Goal: Task Accomplishment & Management: Use online tool/utility

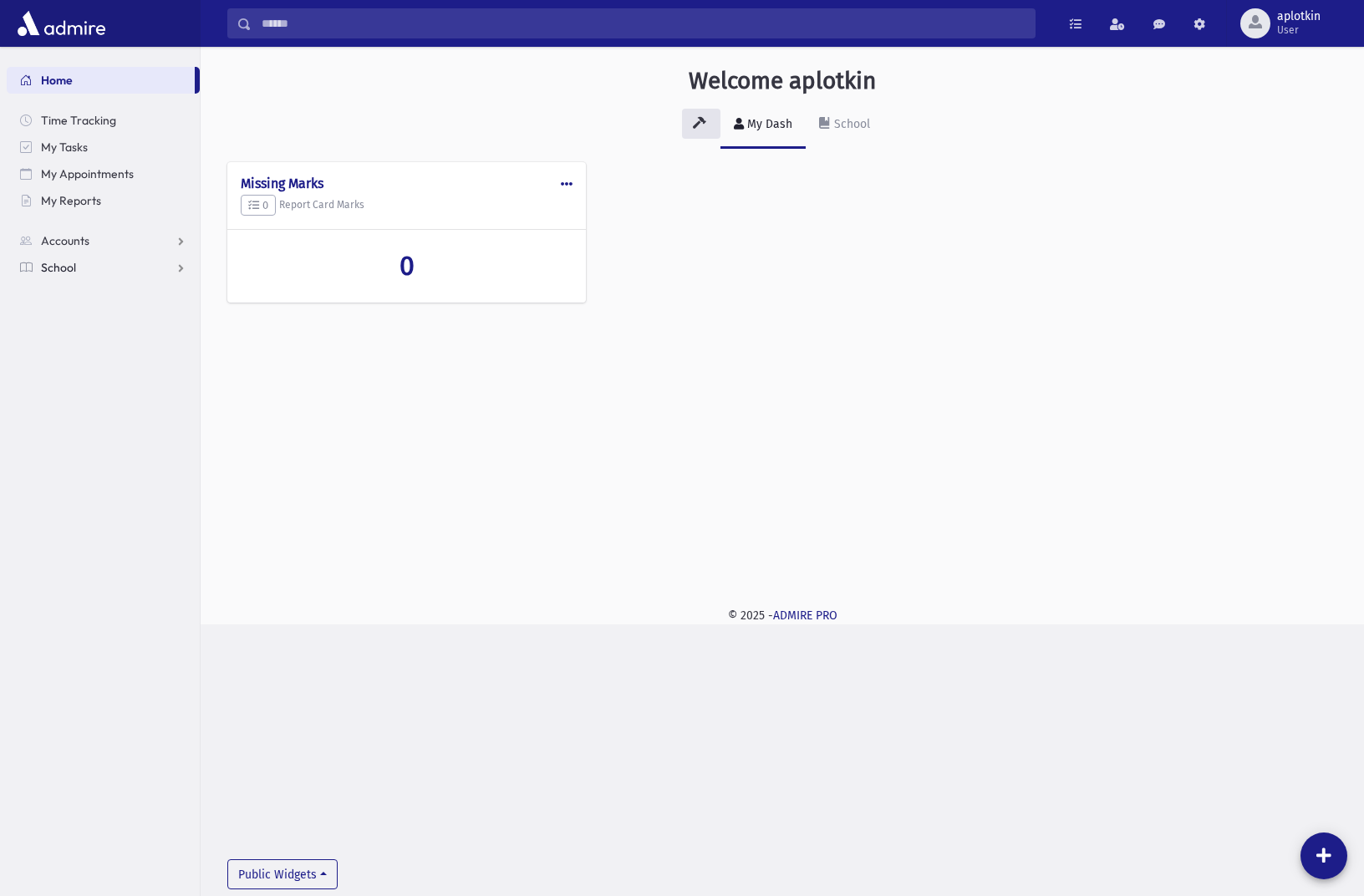
click at [68, 278] on link "School" at bounding box center [103, 267] width 193 height 27
click at [70, 313] on span "Attendance" at bounding box center [81, 321] width 62 height 15
click at [42, 343] on link "Entry" at bounding box center [103, 348] width 193 height 27
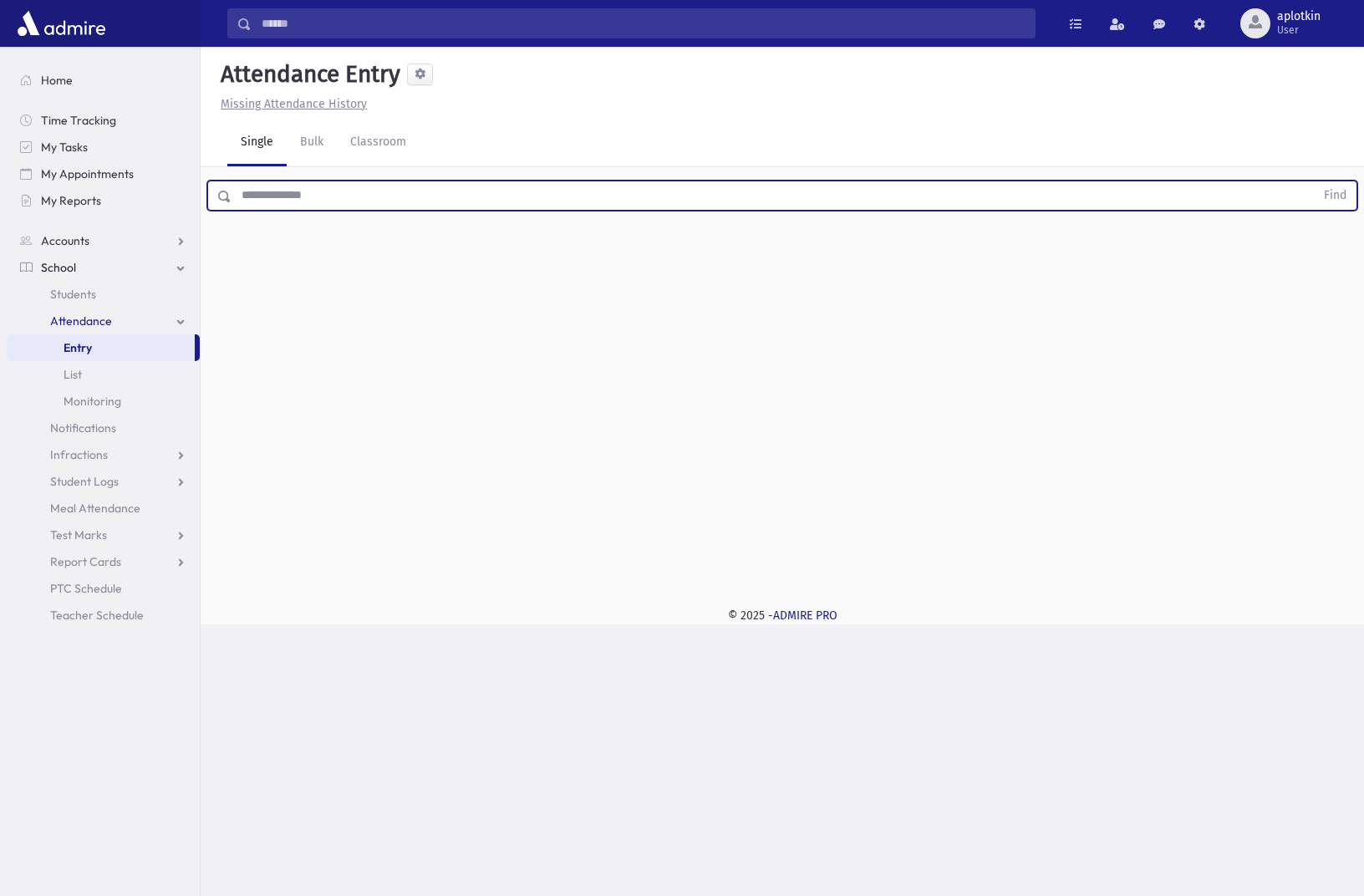
click at [278, 210] on input "text" at bounding box center [773, 195] width 1083 height 30
click at [1314, 182] on button "Find" at bounding box center [1335, 195] width 42 height 28
type input "*****"
click at [1314, 182] on button "Find" at bounding box center [1335, 195] width 42 height 28
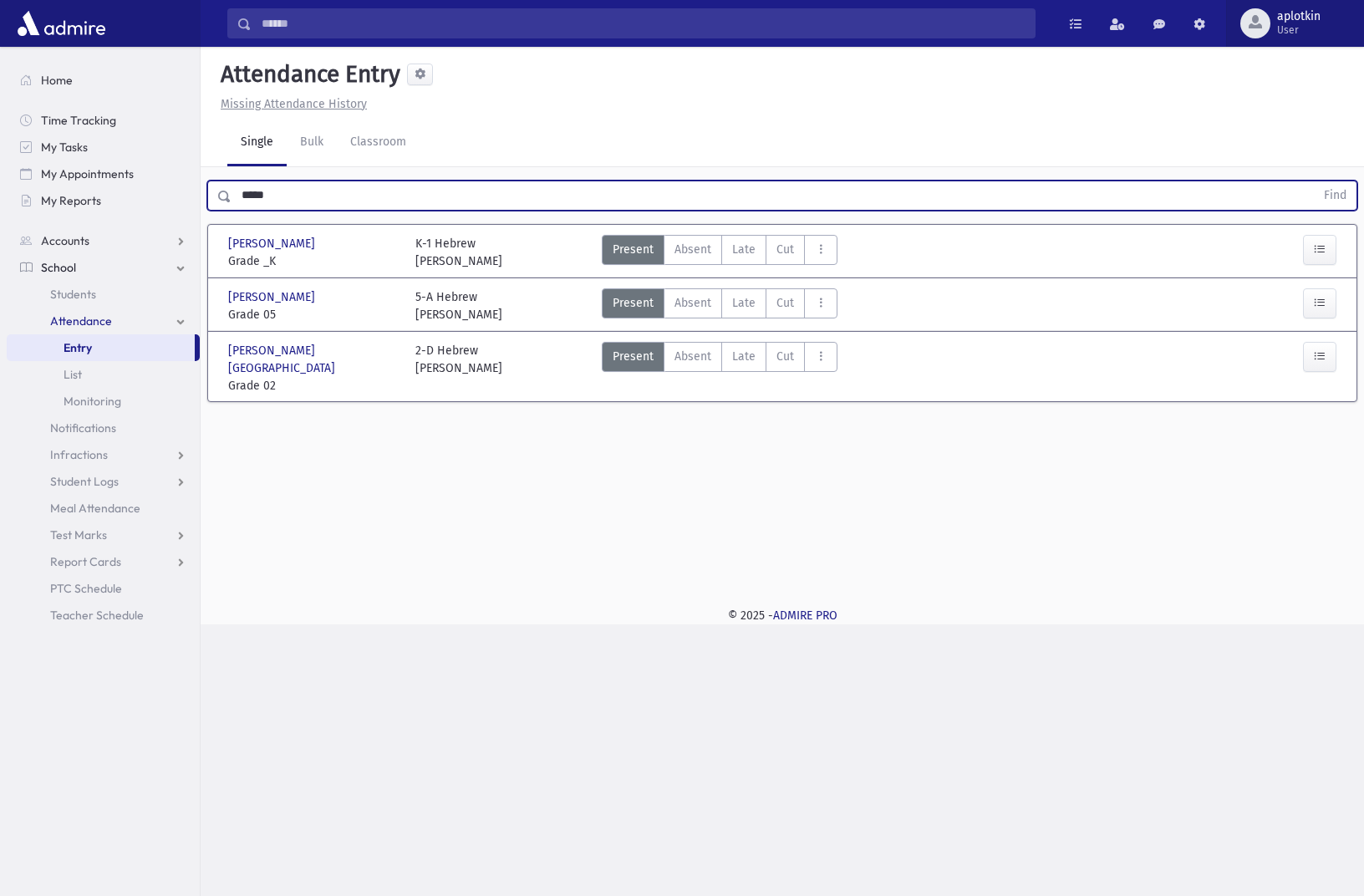
click at [1286, 20] on span "aplotkin" at bounding box center [1299, 17] width 43 height 14
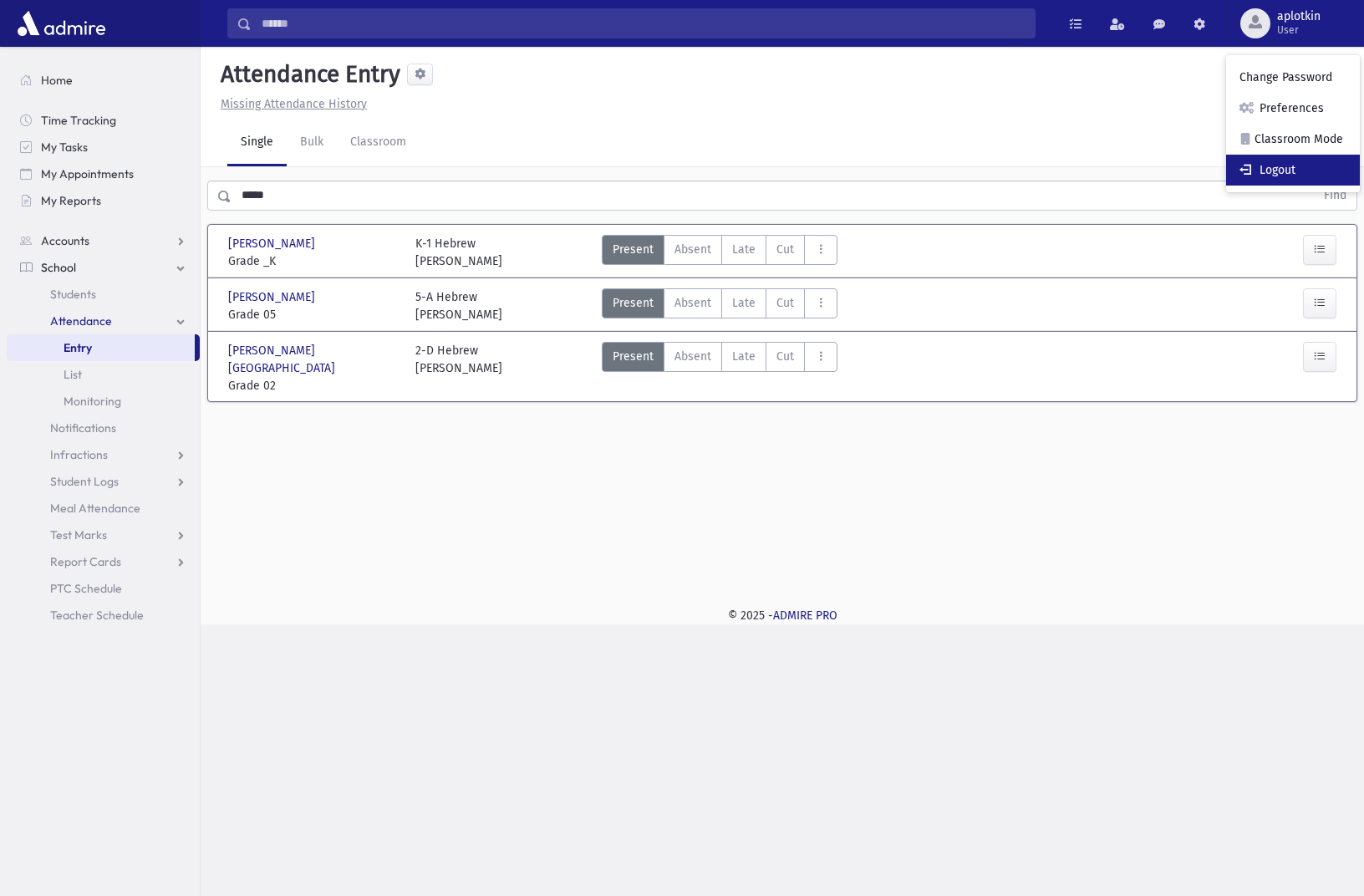
click at [1252, 167] on span at bounding box center [1248, 169] width 17 height 12
